Goal: Information Seeking & Learning: Learn about a topic

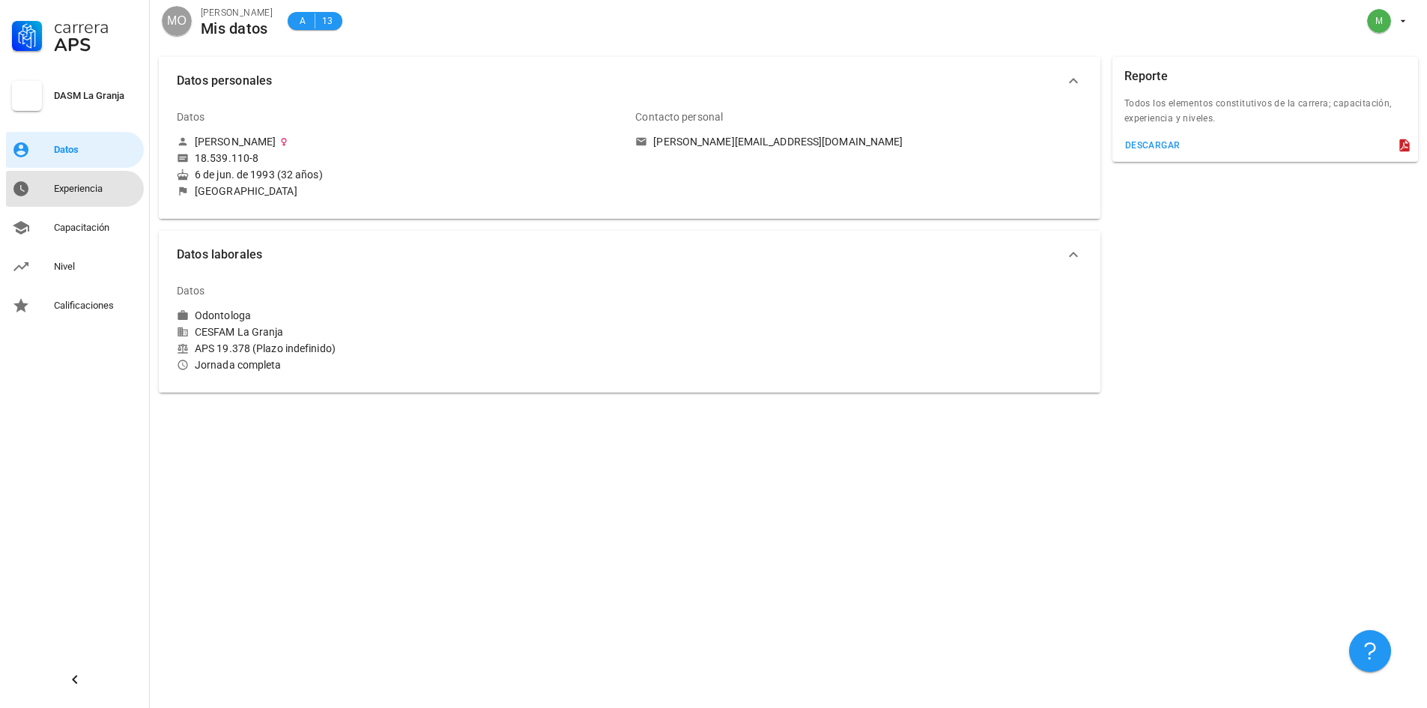
click at [80, 192] on div "Experiencia" at bounding box center [96, 189] width 84 height 12
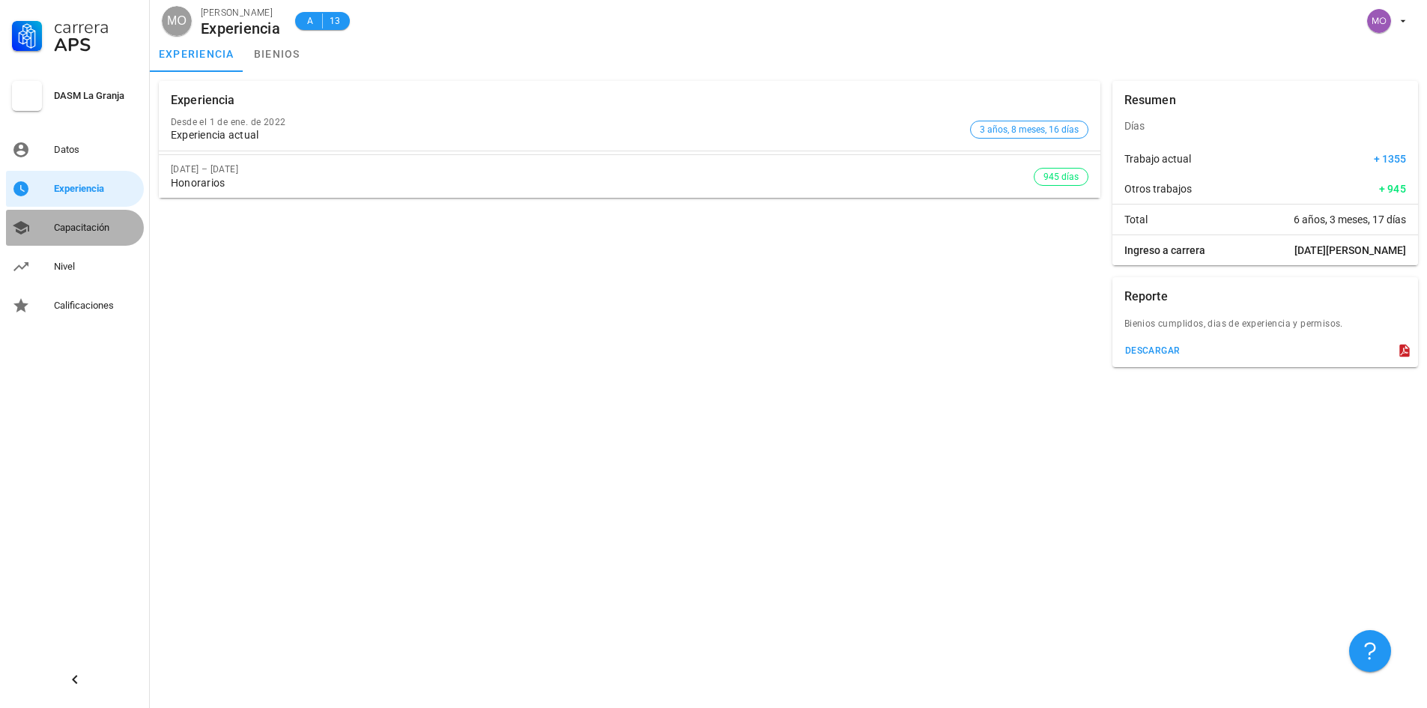
click at [61, 214] on link "Capacitación" at bounding box center [75, 228] width 138 height 36
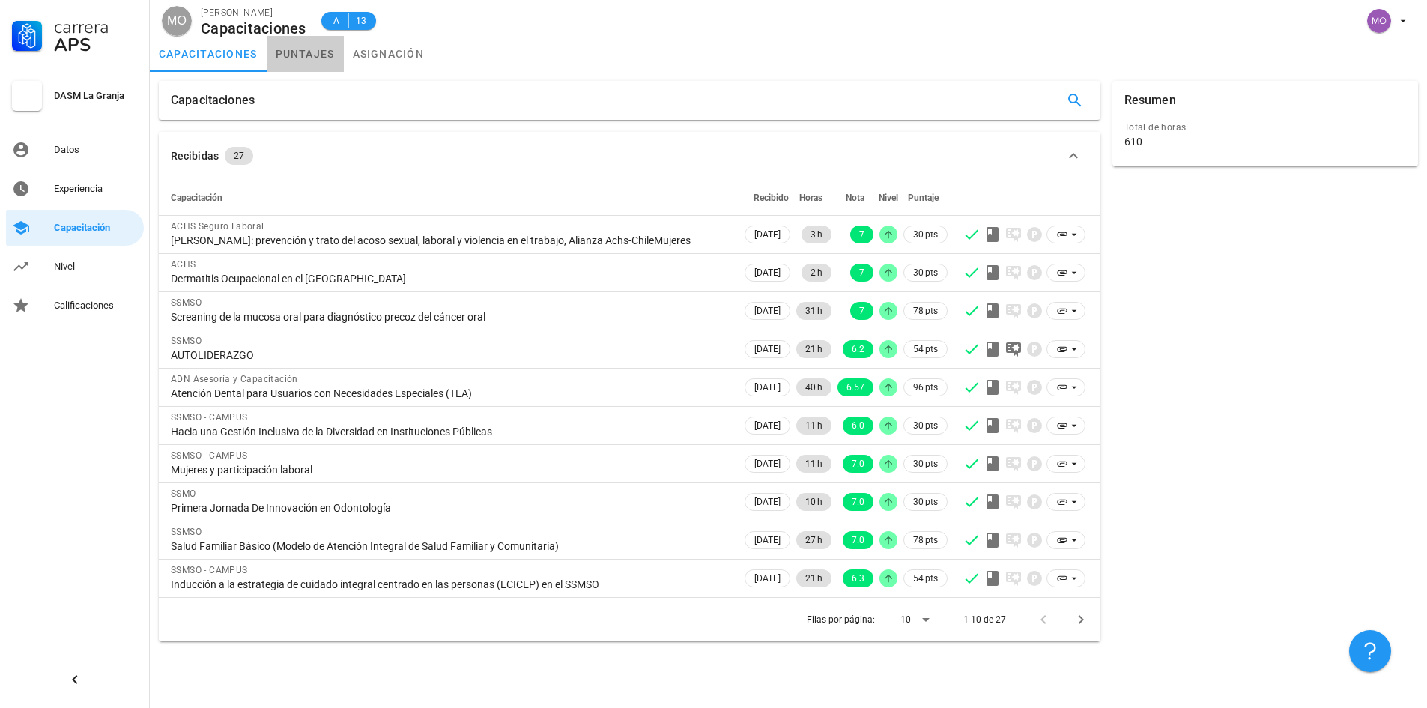
click at [283, 58] on link "puntajes" at bounding box center [305, 54] width 77 height 36
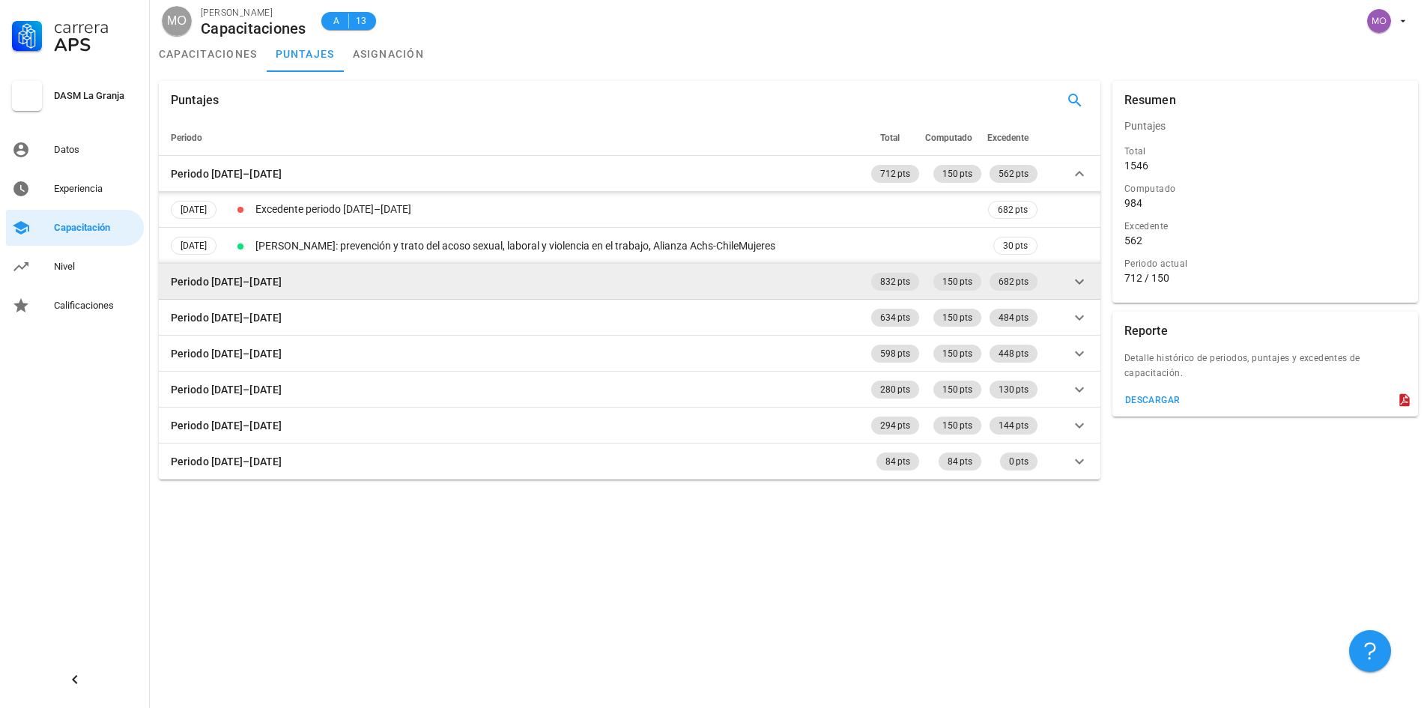
click at [1079, 282] on icon at bounding box center [1079, 281] width 9 height 5
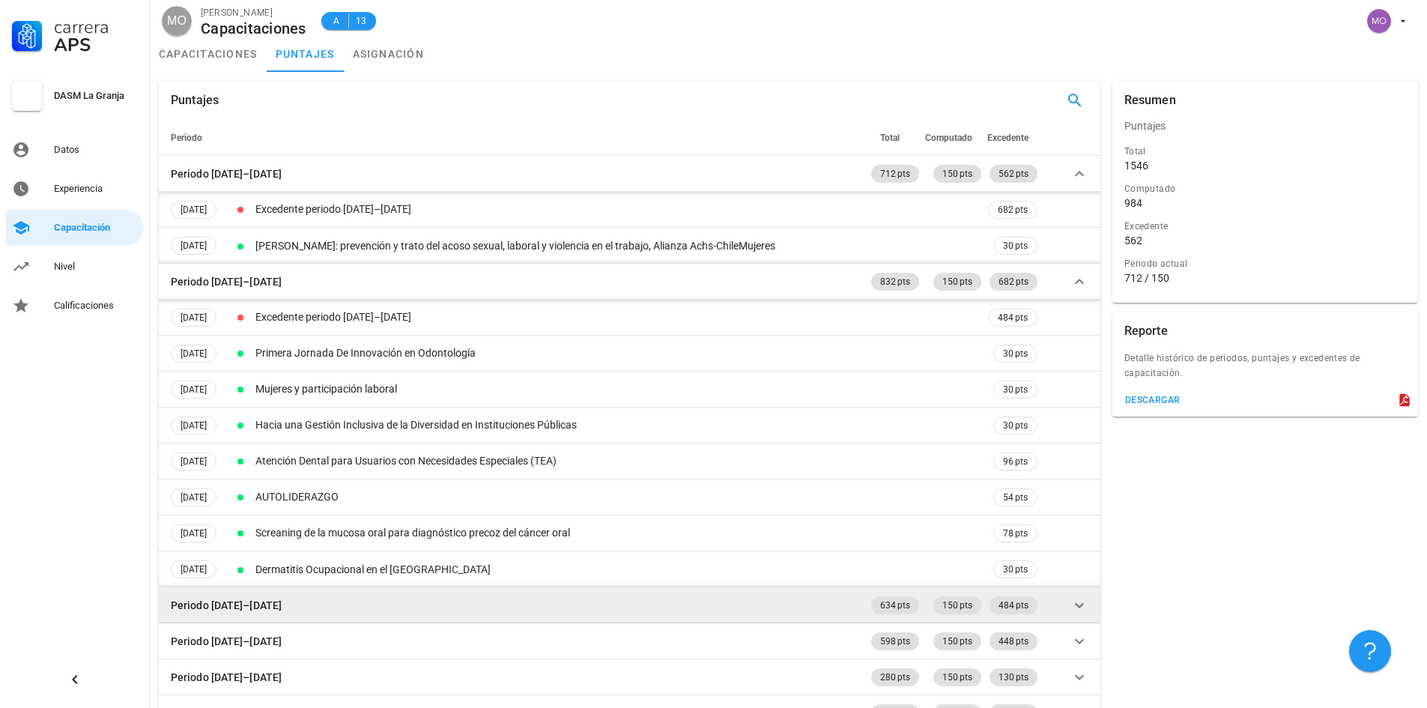
click at [1083, 603] on icon at bounding box center [1079, 604] width 9 height 5
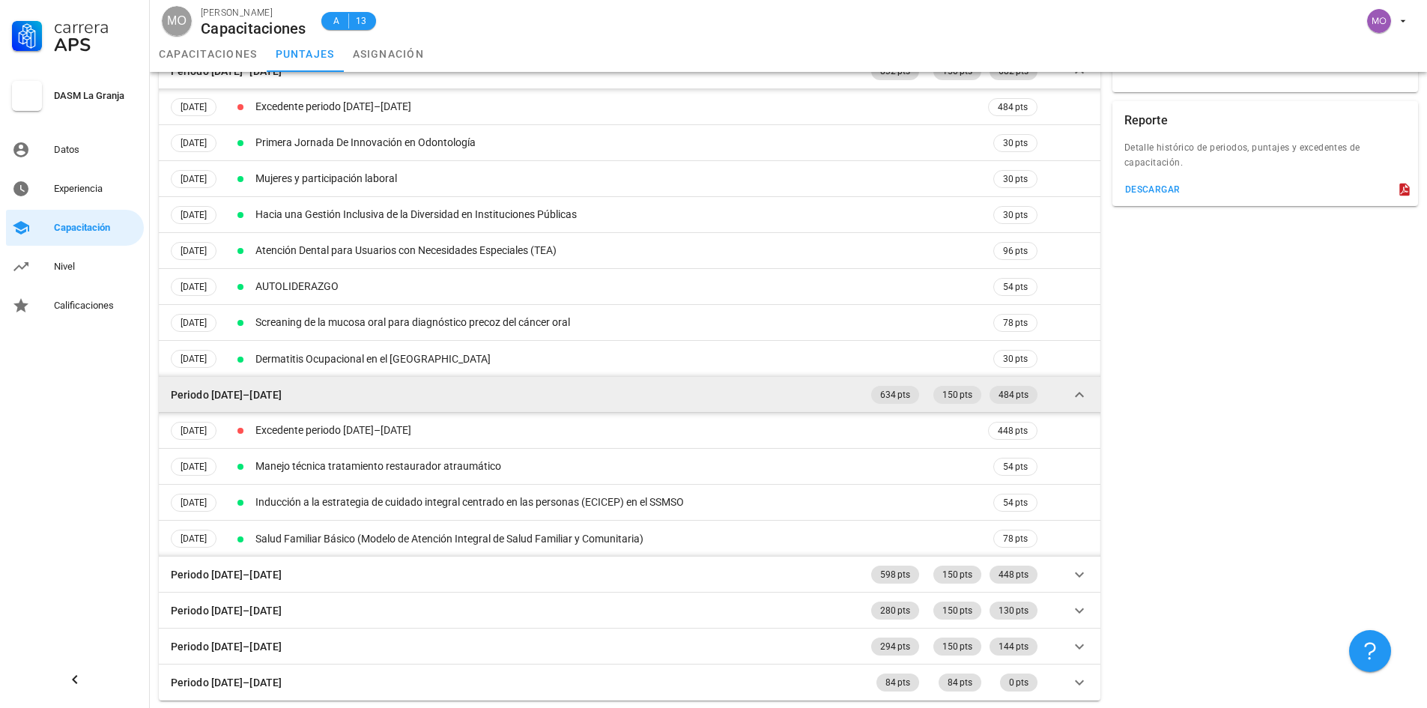
scroll to position [212, 0]
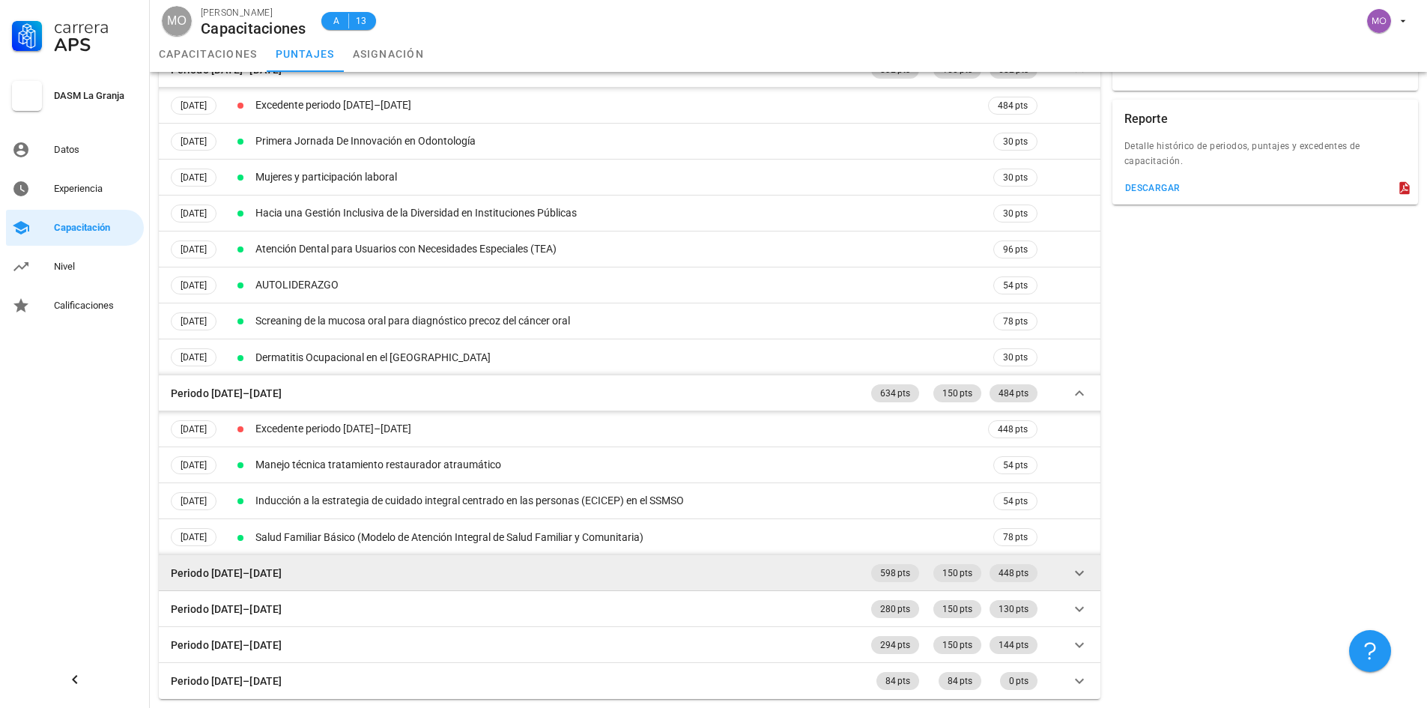
click at [1084, 581] on icon at bounding box center [1080, 573] width 18 height 18
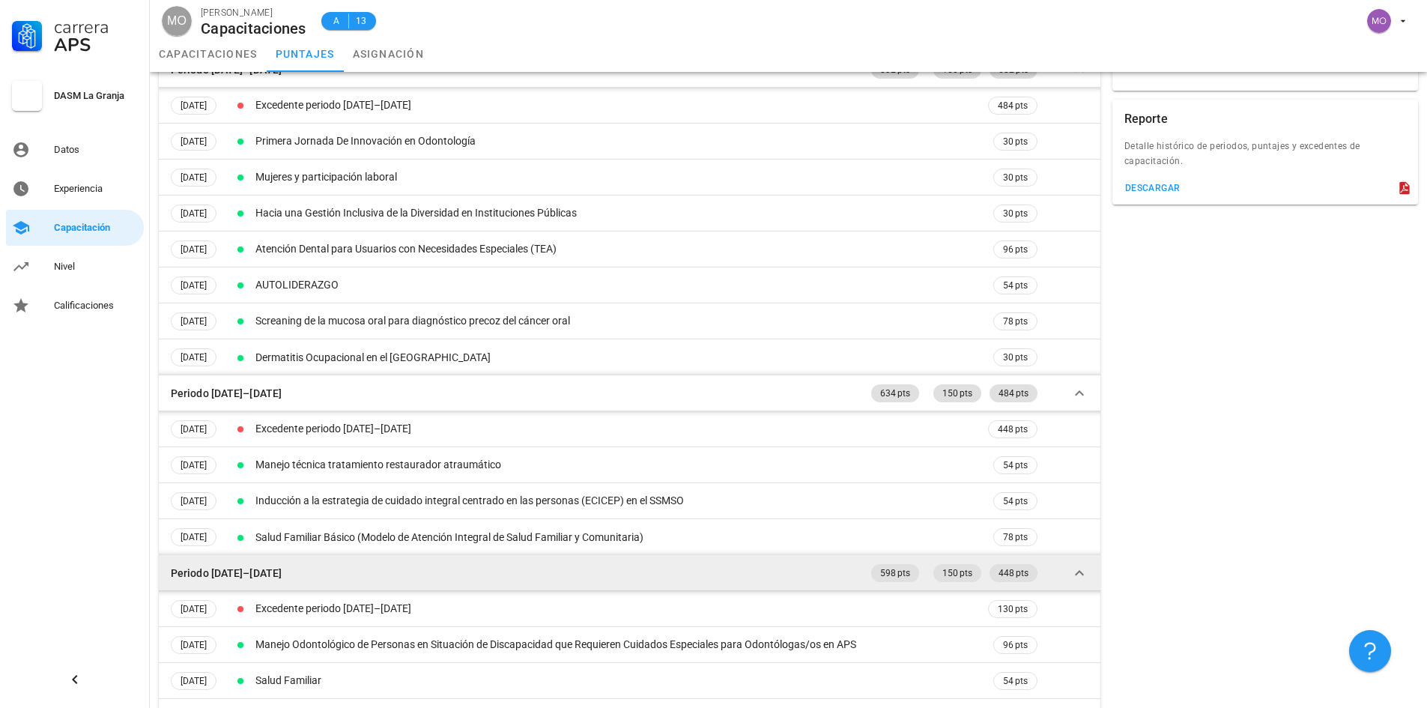
click at [1086, 569] on icon at bounding box center [1080, 573] width 18 height 18
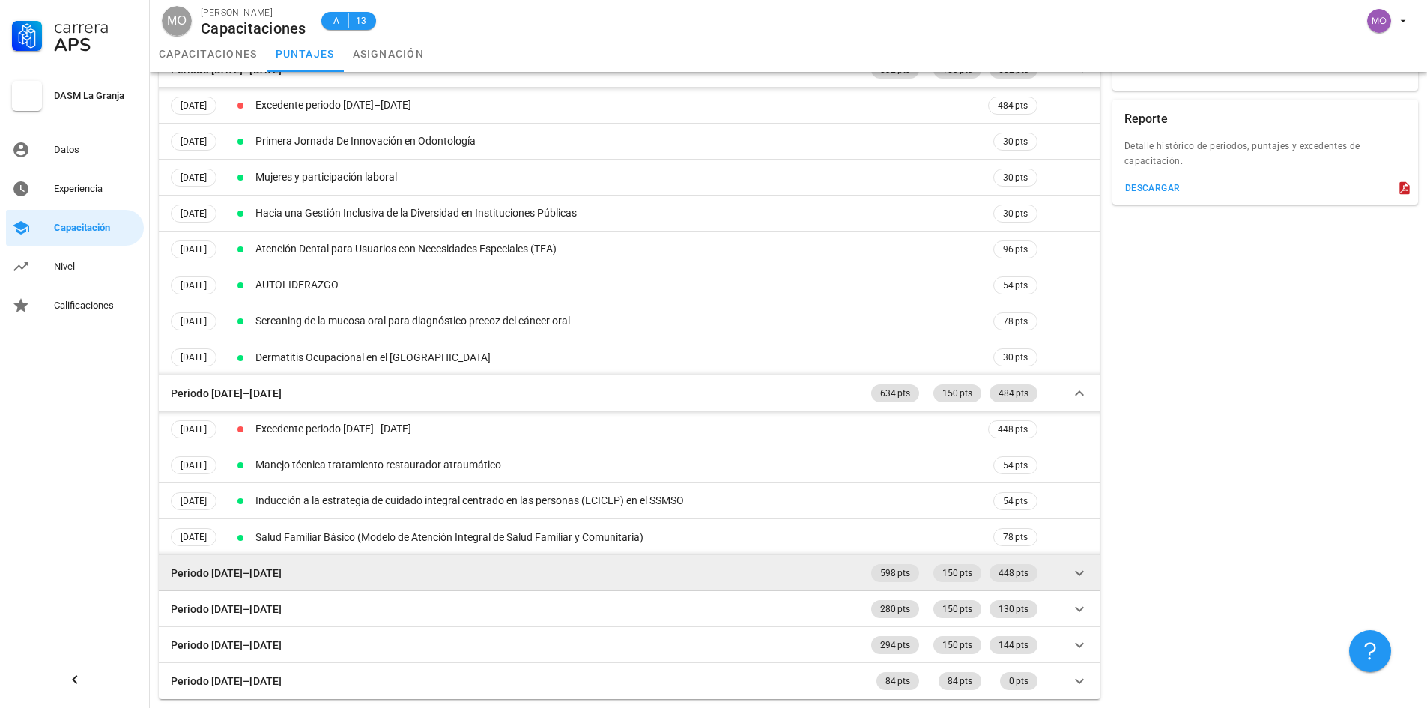
click at [1086, 569] on icon at bounding box center [1080, 573] width 18 height 18
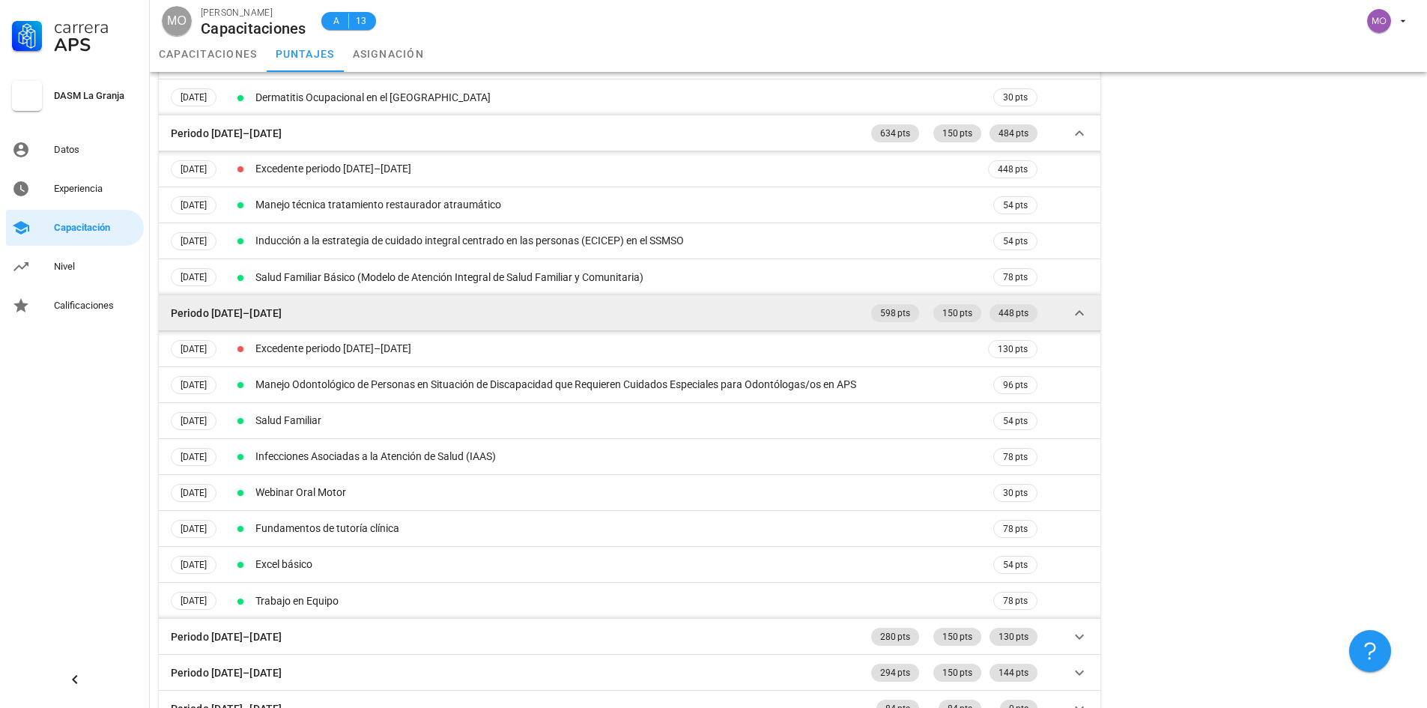
scroll to position [500, 0]
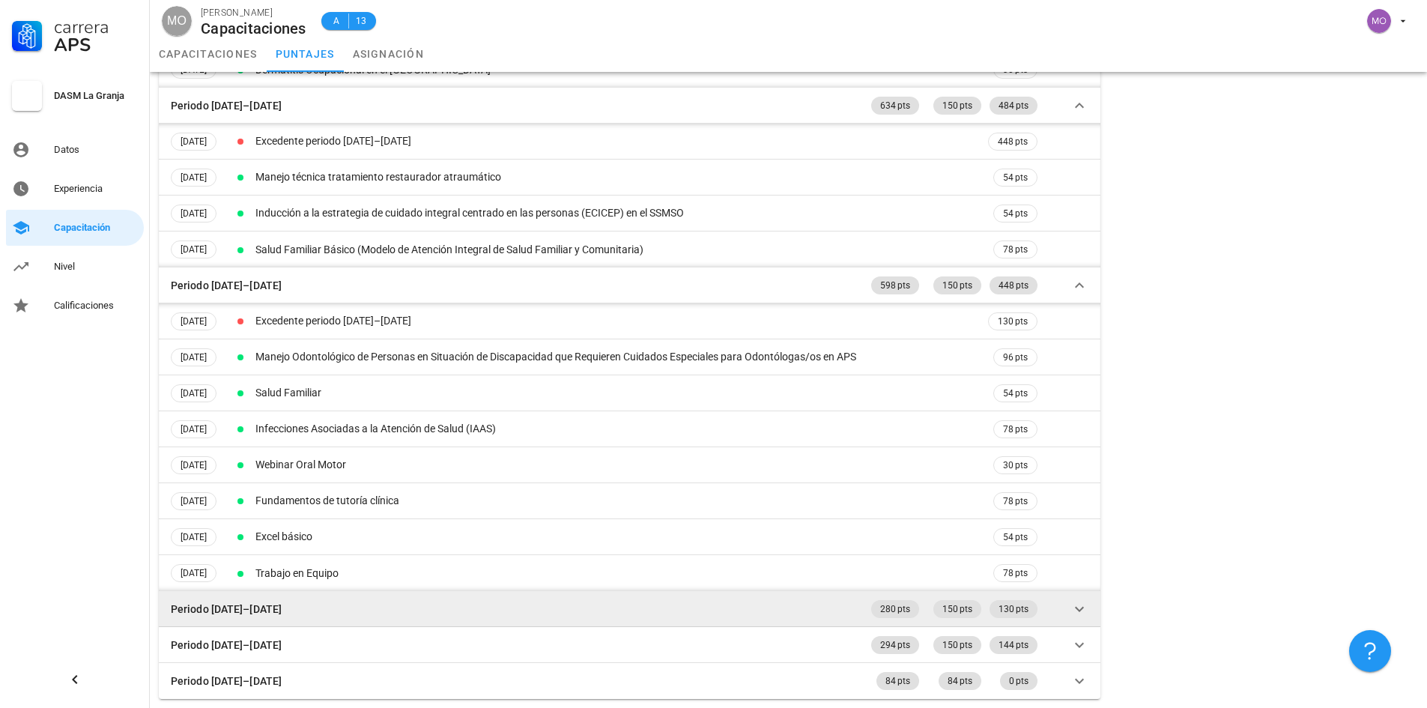
click at [1077, 606] on icon at bounding box center [1080, 609] width 18 height 18
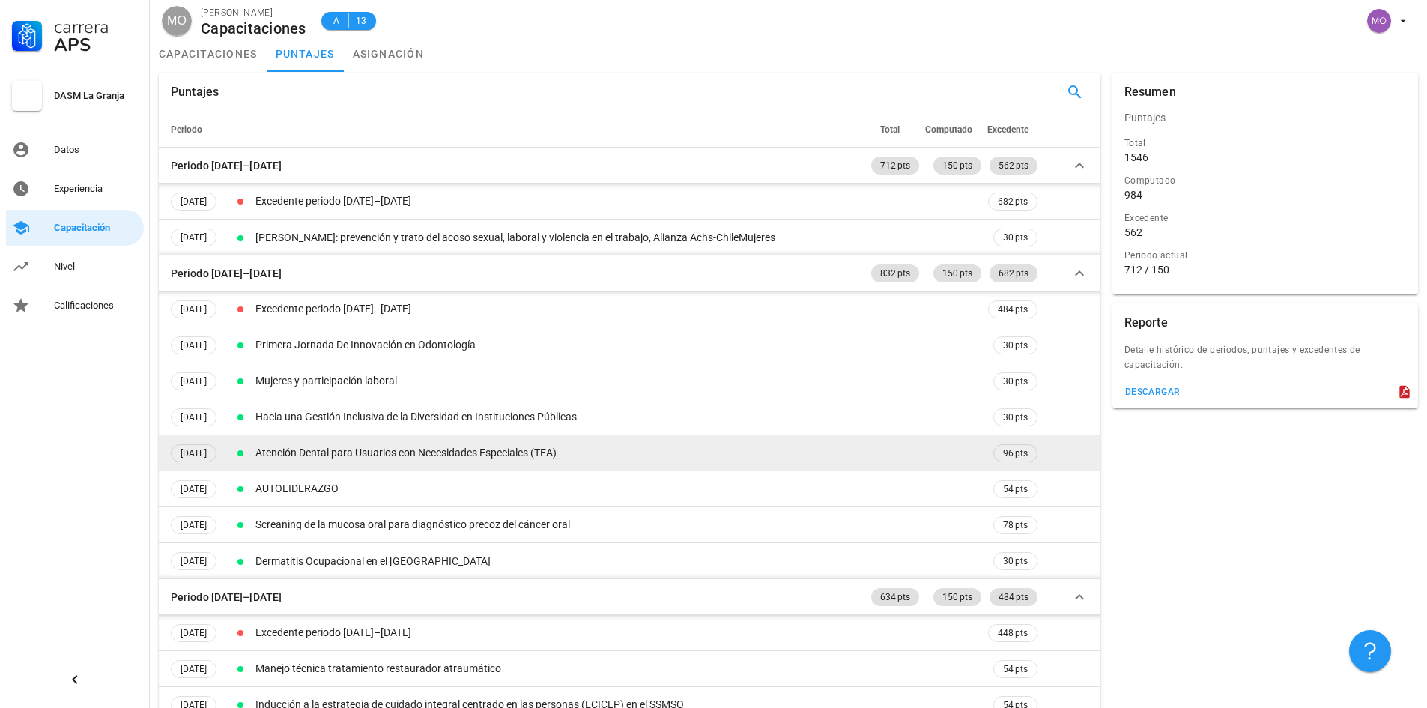
scroll to position [0, 0]
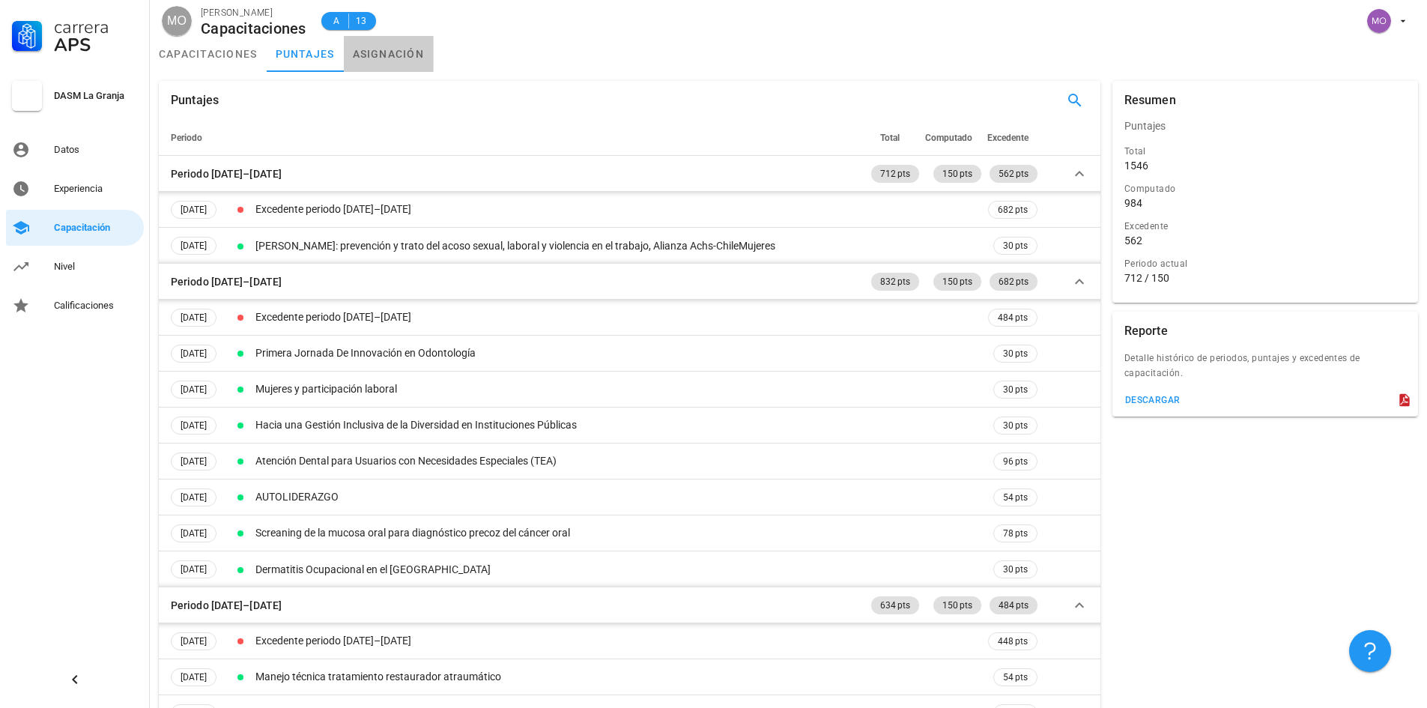
click at [397, 55] on link "asignación" at bounding box center [389, 54] width 90 height 36
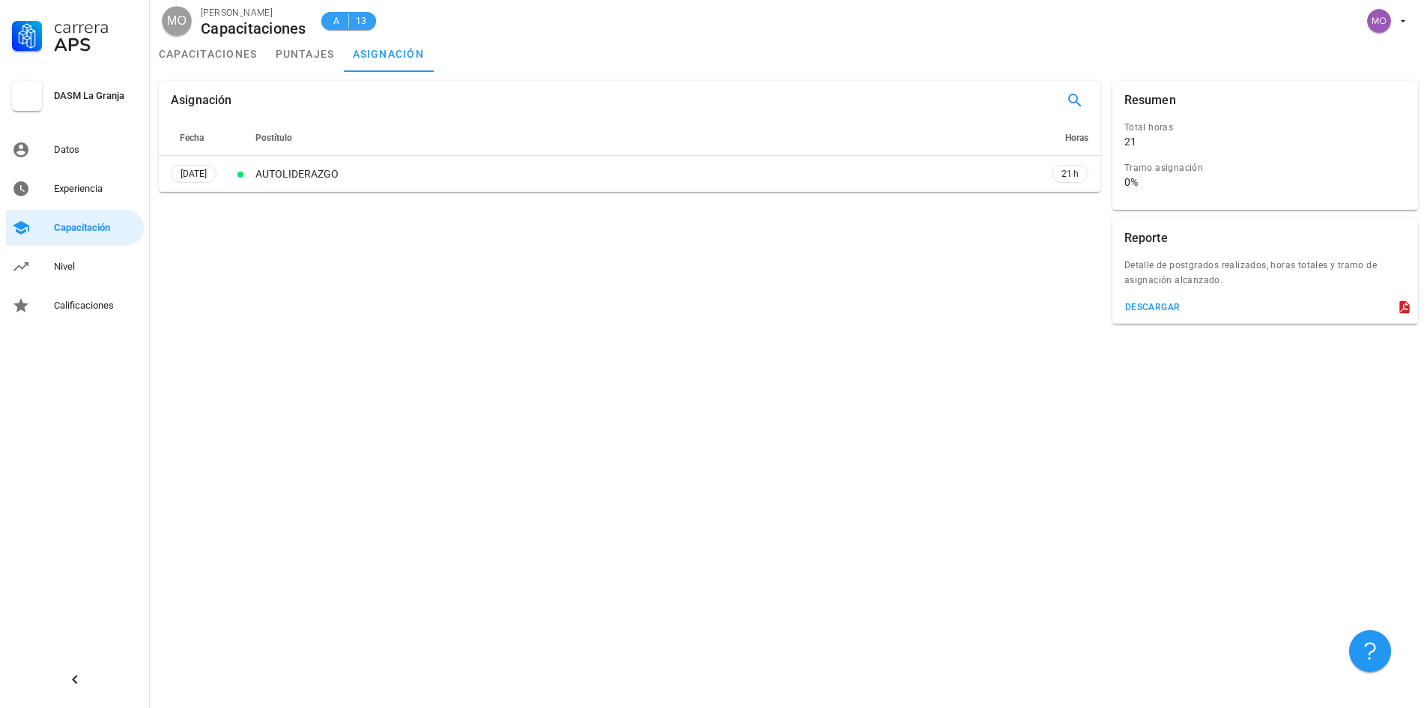
click at [369, 28] on span "A 13" at bounding box center [348, 21] width 55 height 18
click at [88, 255] on div "Nivel" at bounding box center [96, 267] width 84 height 24
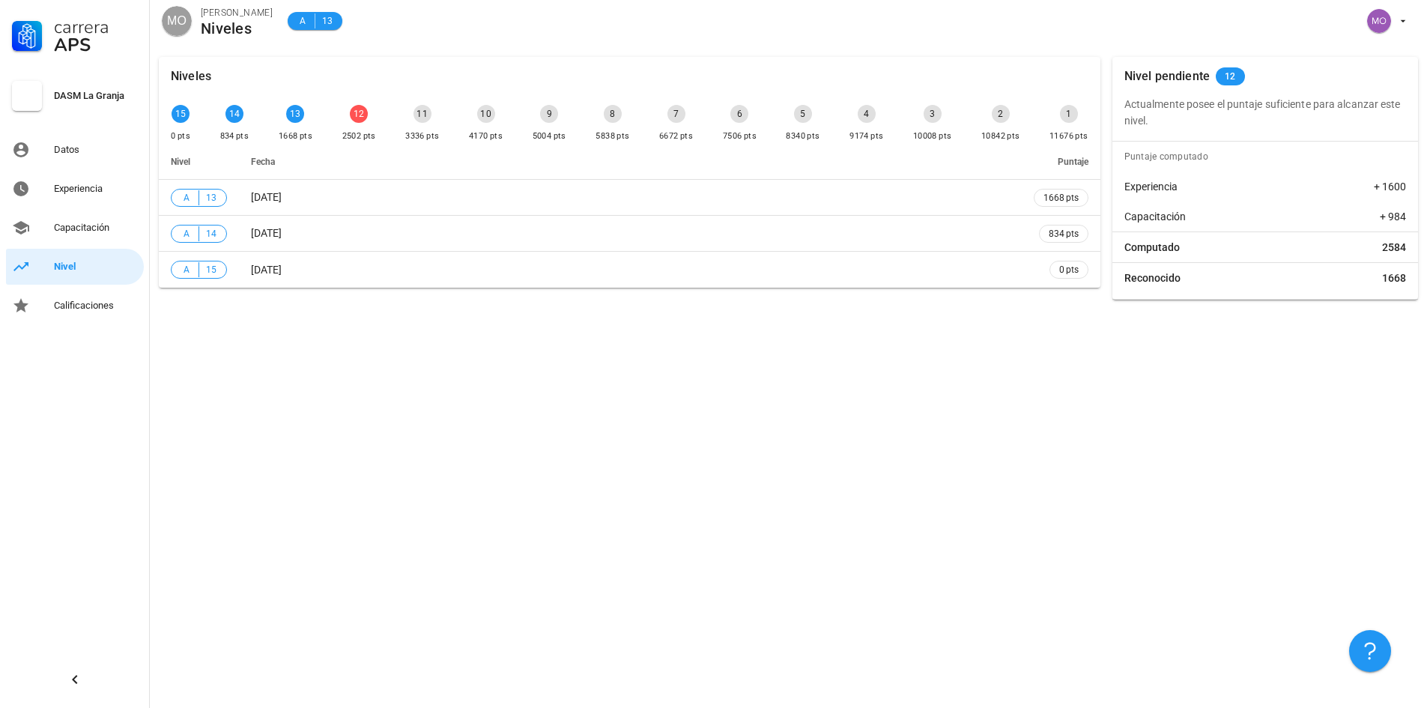
click at [1331, 309] on div "Niveles 15 0 pts 14 834 pts 13 1668 pts 12 2502 pts 11 3336 pts 10 4170 pts 9 5…" at bounding box center [789, 378] width 1278 height 660
click at [133, 232] on div "Capacitación" at bounding box center [96, 228] width 84 height 12
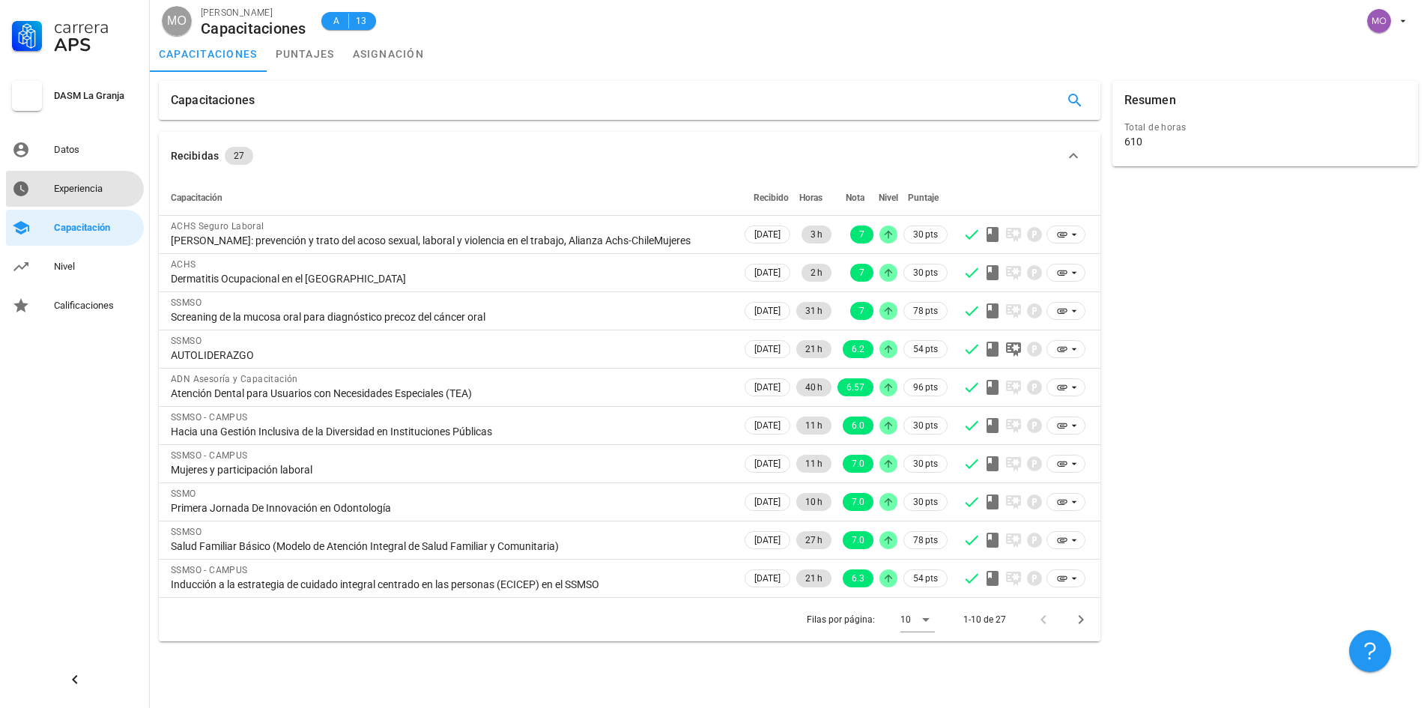
click at [120, 187] on div "Experiencia" at bounding box center [96, 189] width 84 height 12
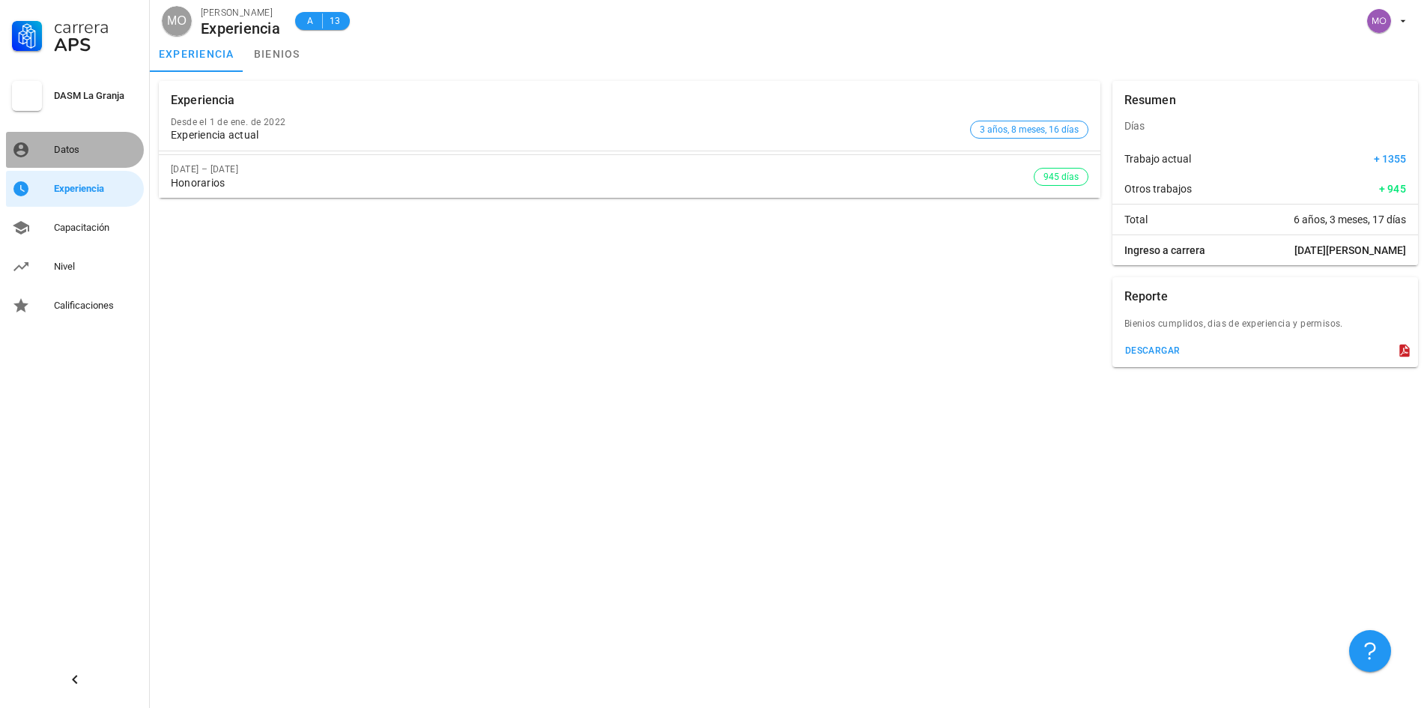
click at [103, 146] on div "Datos" at bounding box center [96, 150] width 84 height 12
